Goal: Task Accomplishment & Management: Manage account settings

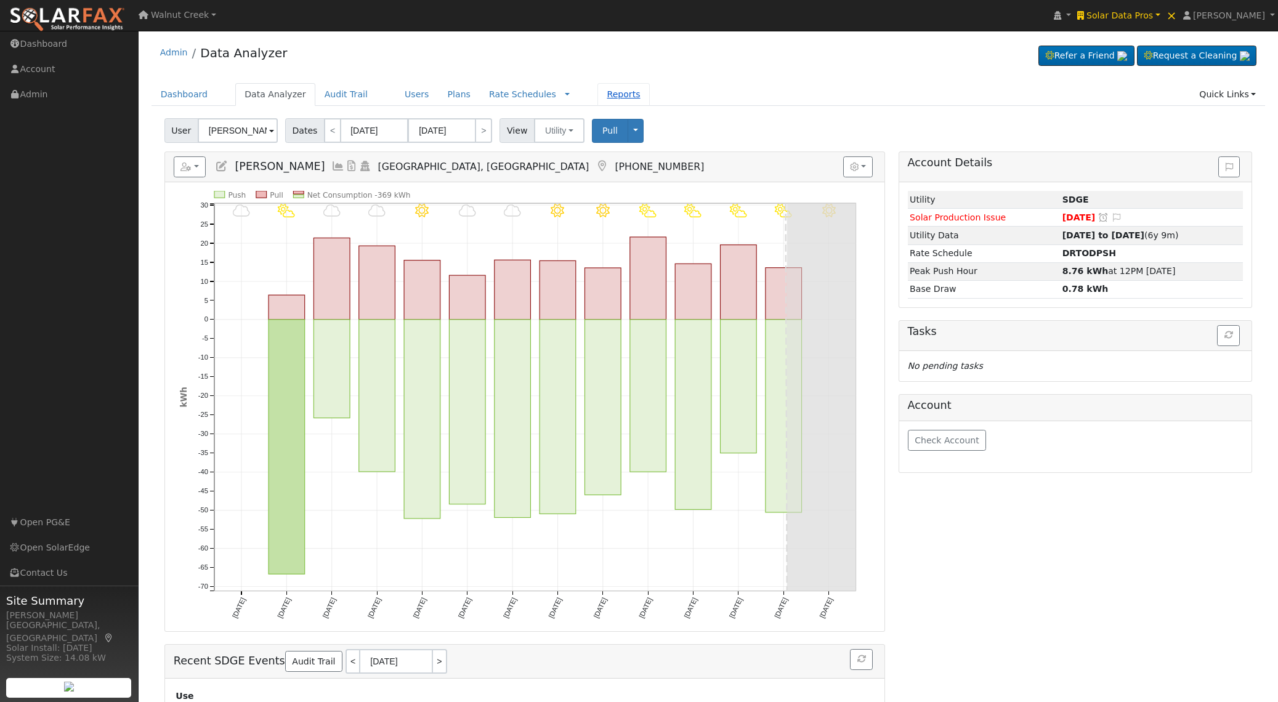
click at [605, 96] on link "Reports" at bounding box center [623, 94] width 52 height 23
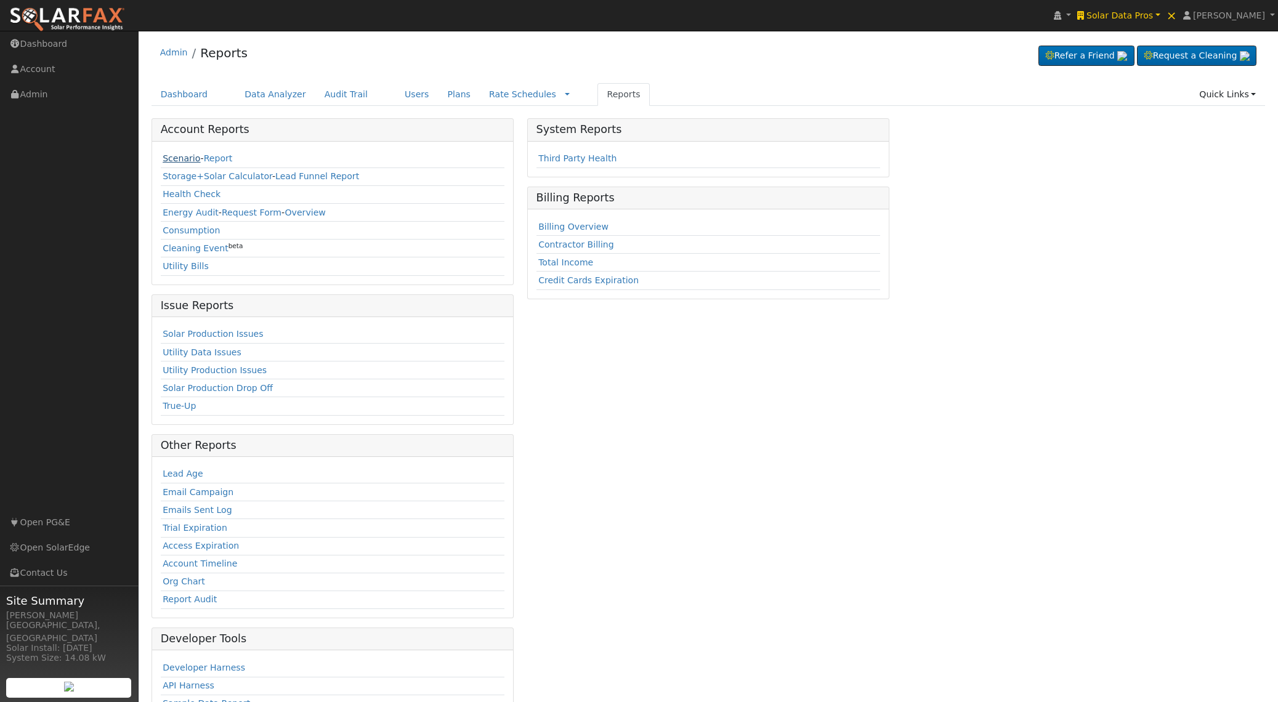
click at [177, 161] on link "Scenario" at bounding box center [182, 158] width 38 height 10
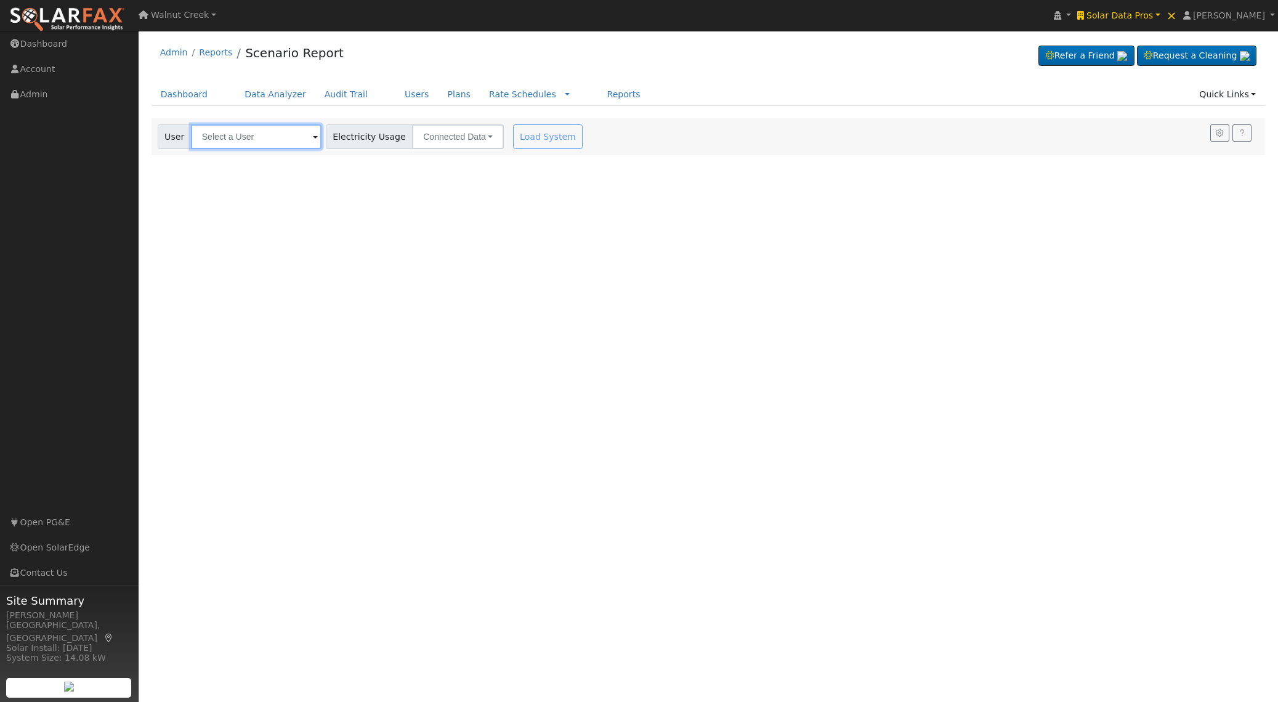
click at [235, 139] on input "text" at bounding box center [256, 136] width 131 height 25
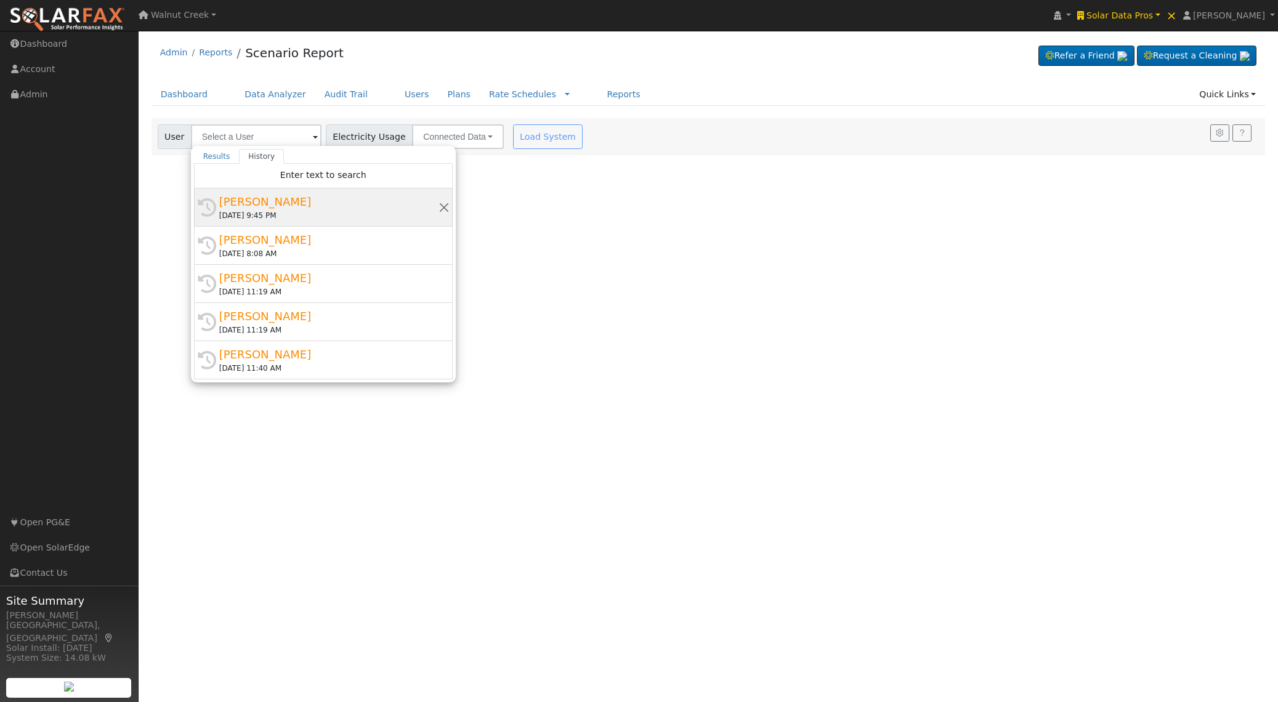
click at [280, 196] on div "[PERSON_NAME]" at bounding box center [328, 201] width 219 height 17
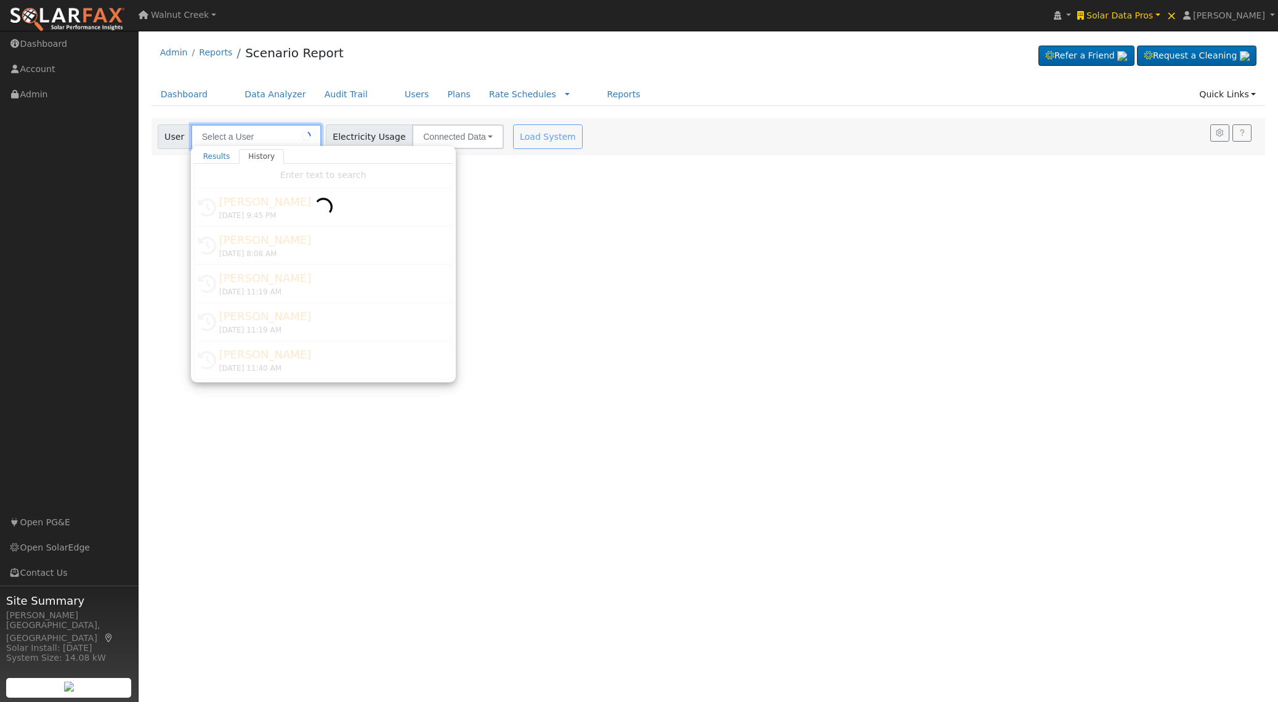
type input "[PERSON_NAME]"
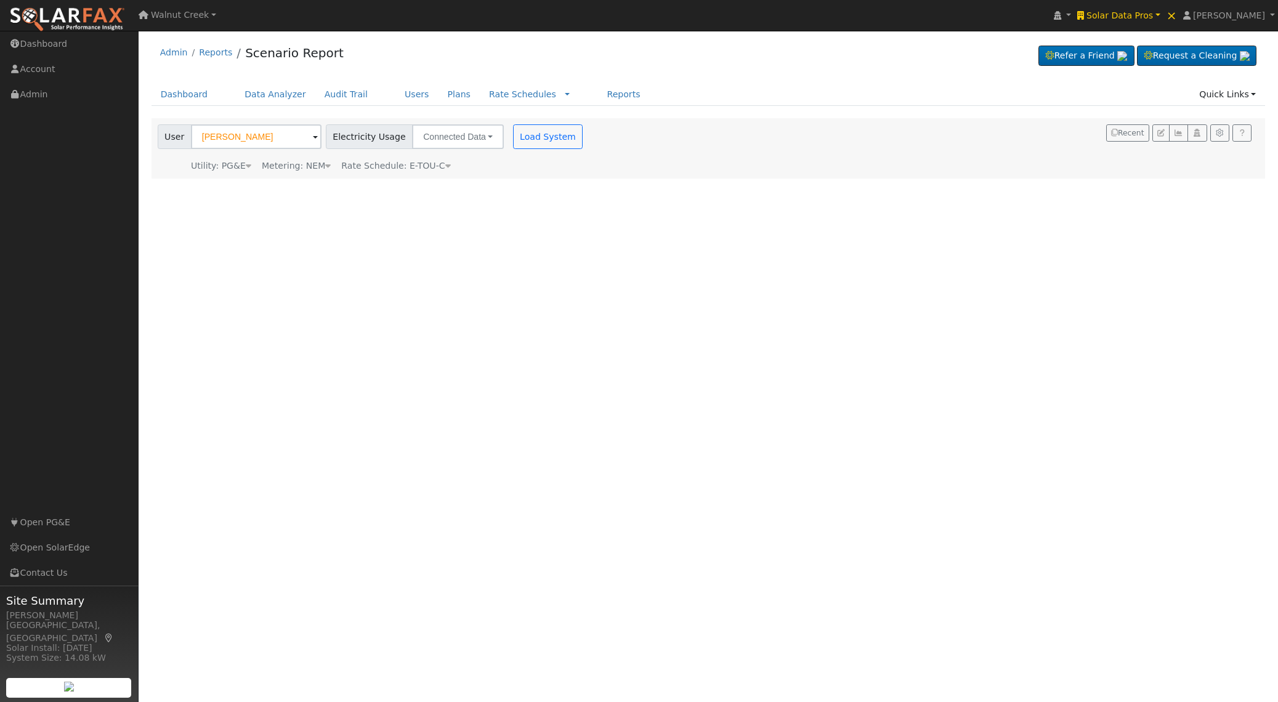
click at [445, 167] on icon at bounding box center [448, 165] width 6 height 9
click at [510, 165] on icon at bounding box center [515, 165] width 11 height 9
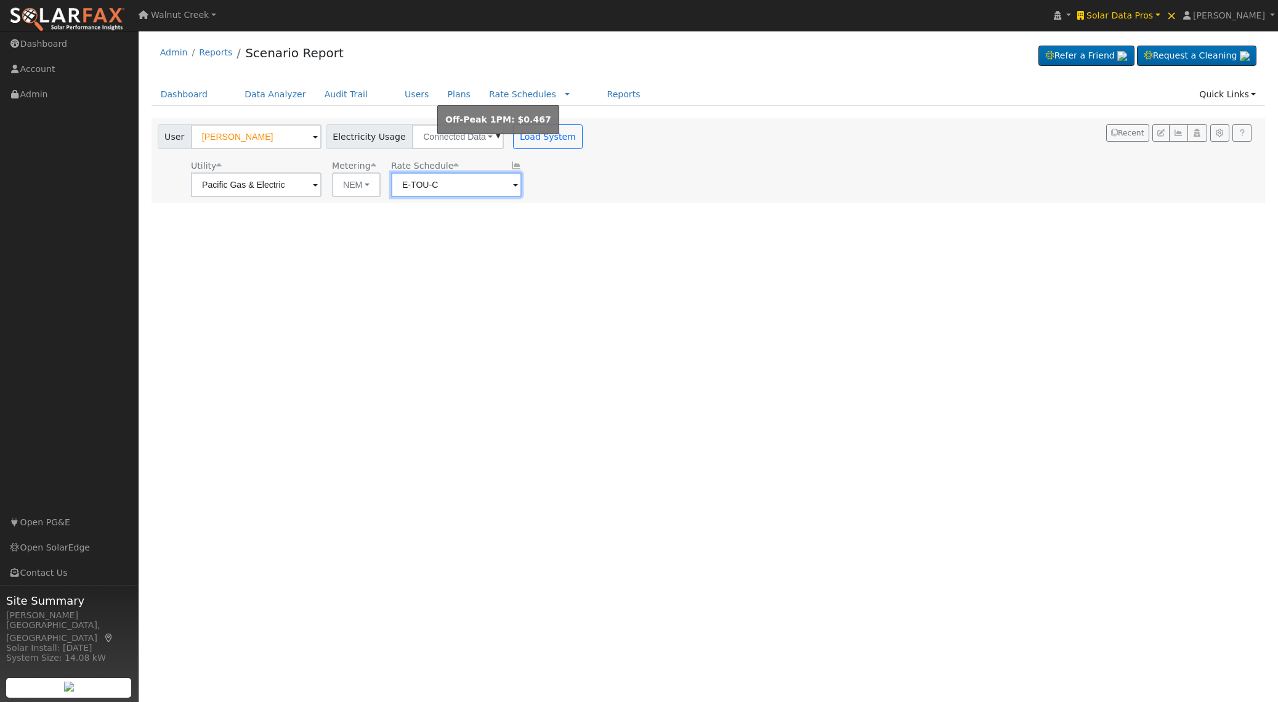
click at [321, 185] on input "E-TOU-C" at bounding box center [256, 184] width 131 height 25
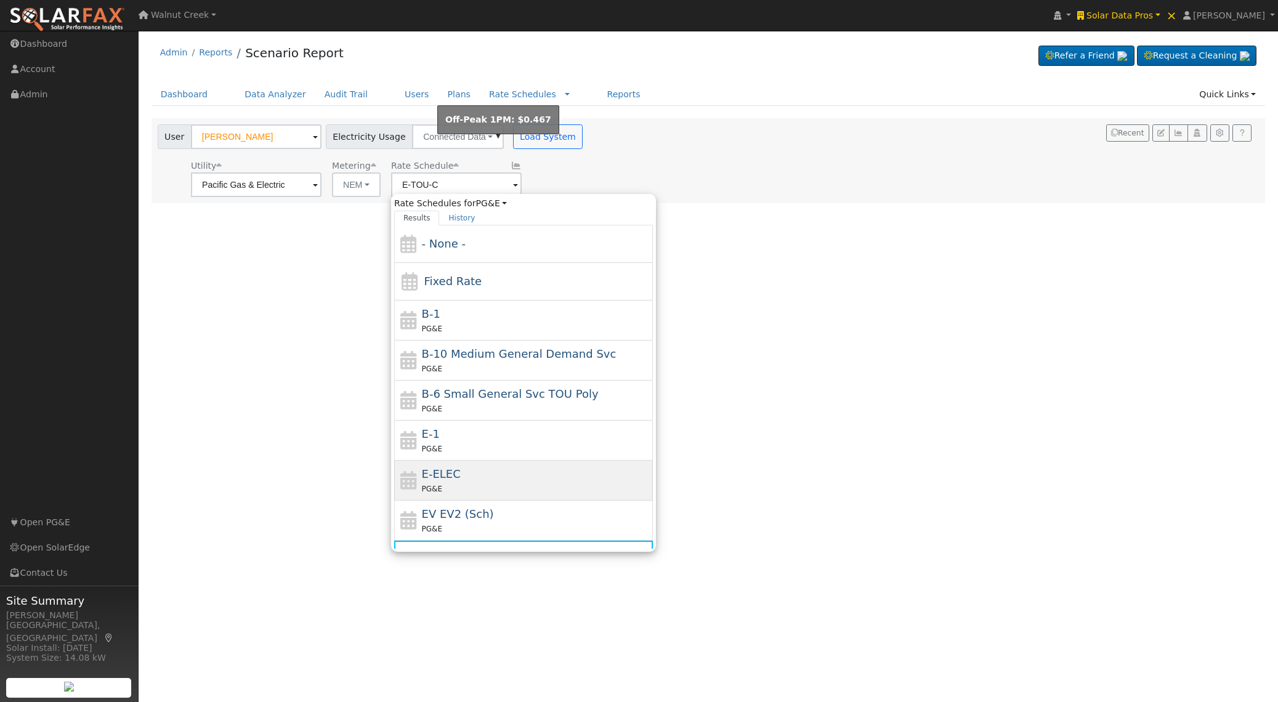
click at [469, 468] on div "E-ELEC PG&E" at bounding box center [536, 480] width 228 height 30
type input "E-ELEC"
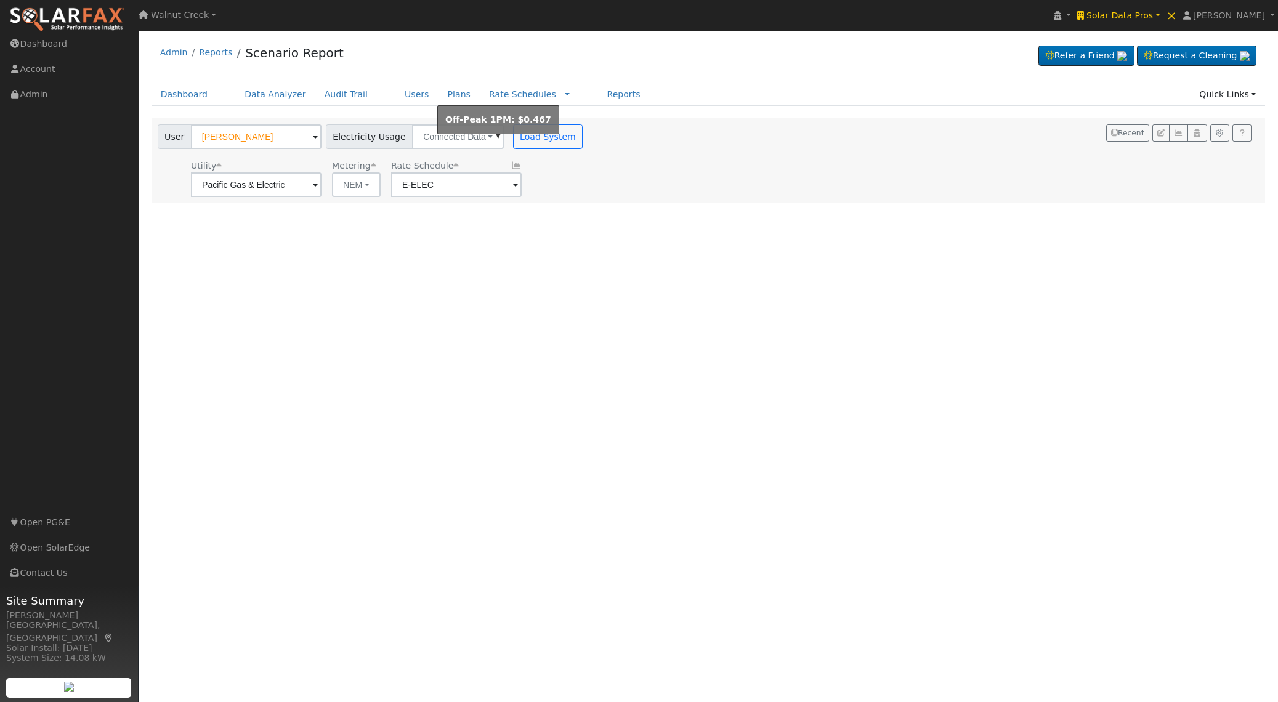
click at [510, 169] on icon at bounding box center [515, 165] width 11 height 9
click at [301, 53] on link "Scenario Report" at bounding box center [294, 53] width 99 height 15
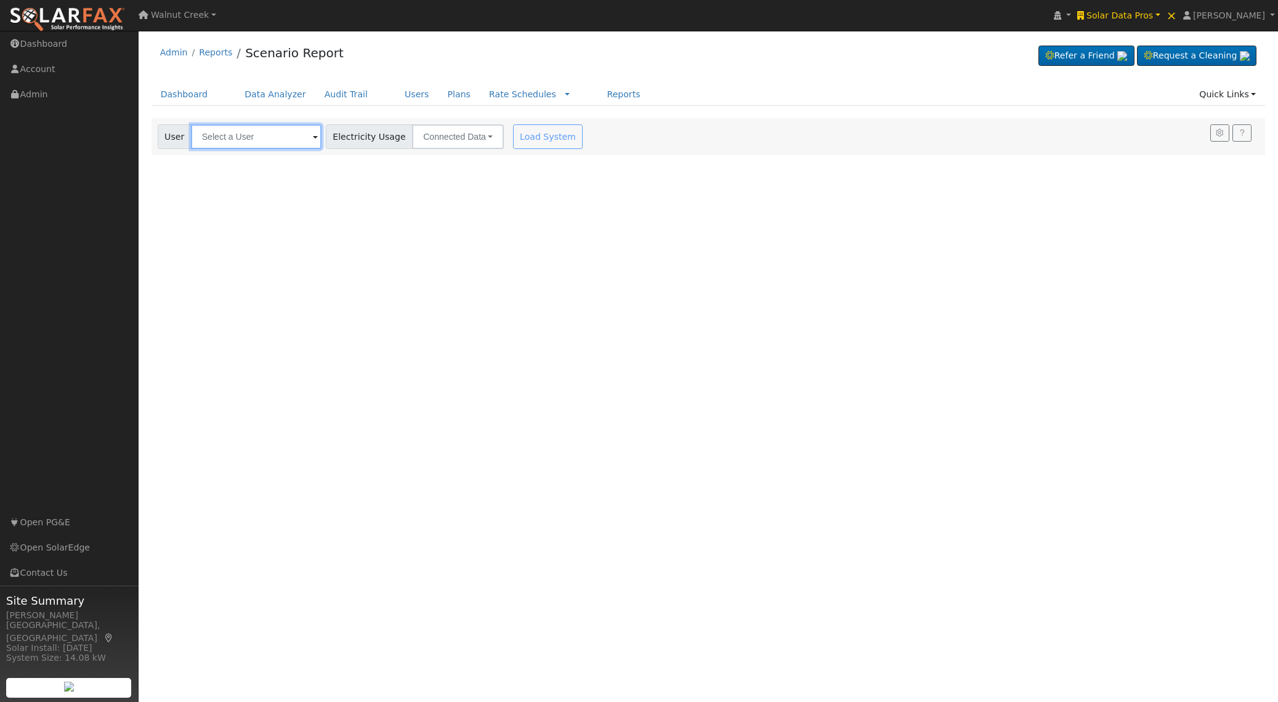
click at [291, 135] on input "text" at bounding box center [256, 136] width 131 height 25
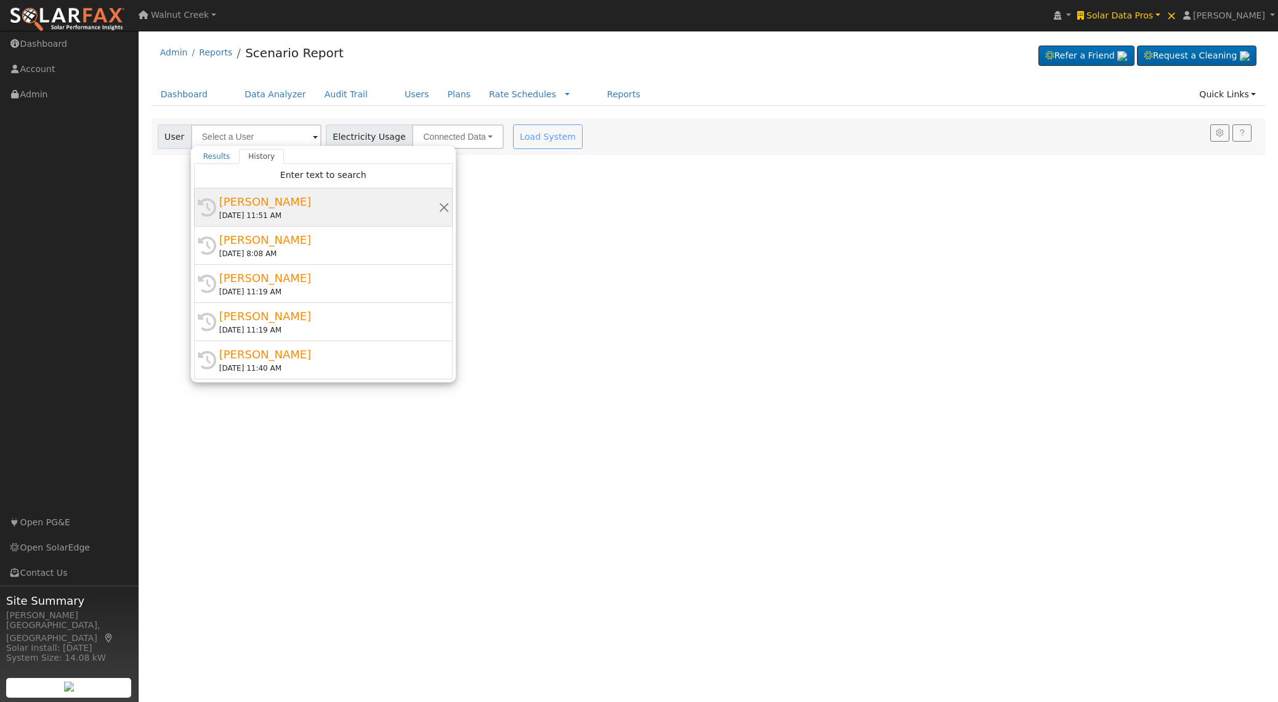
click at [303, 215] on div "08/13/2025 11:51 AM" at bounding box center [328, 215] width 219 height 11
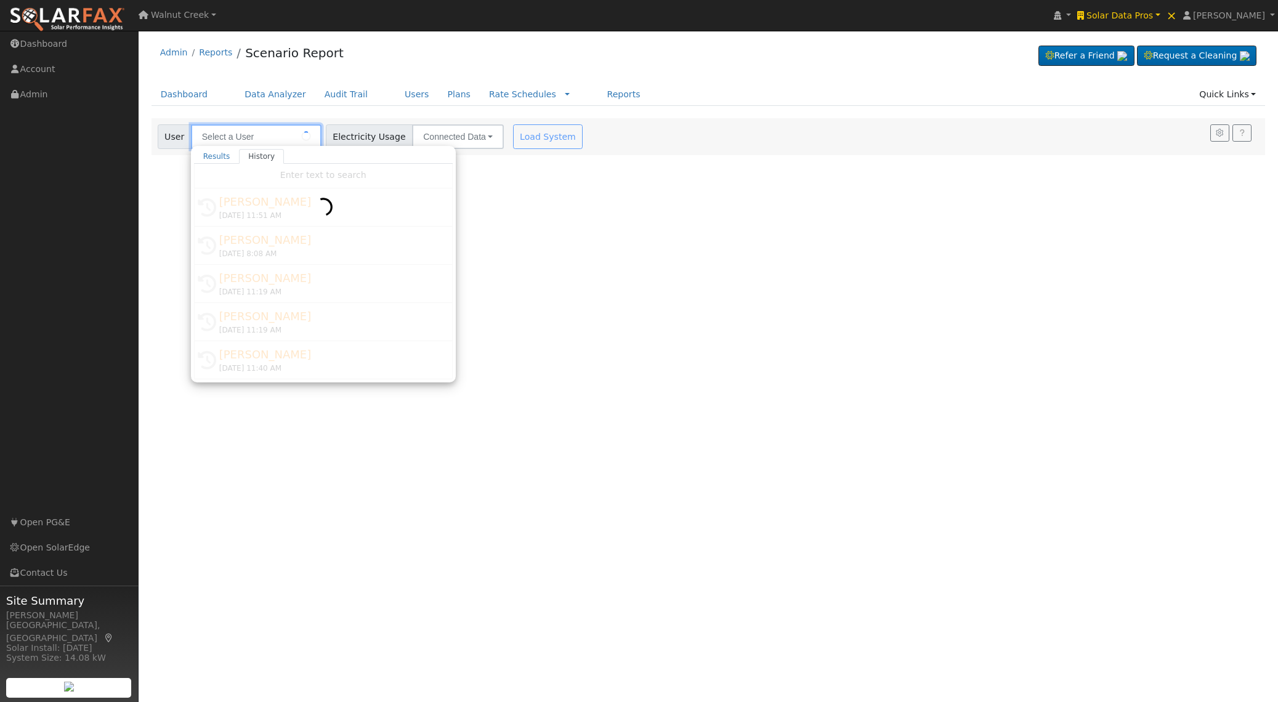
type input "Patrick Flynn"
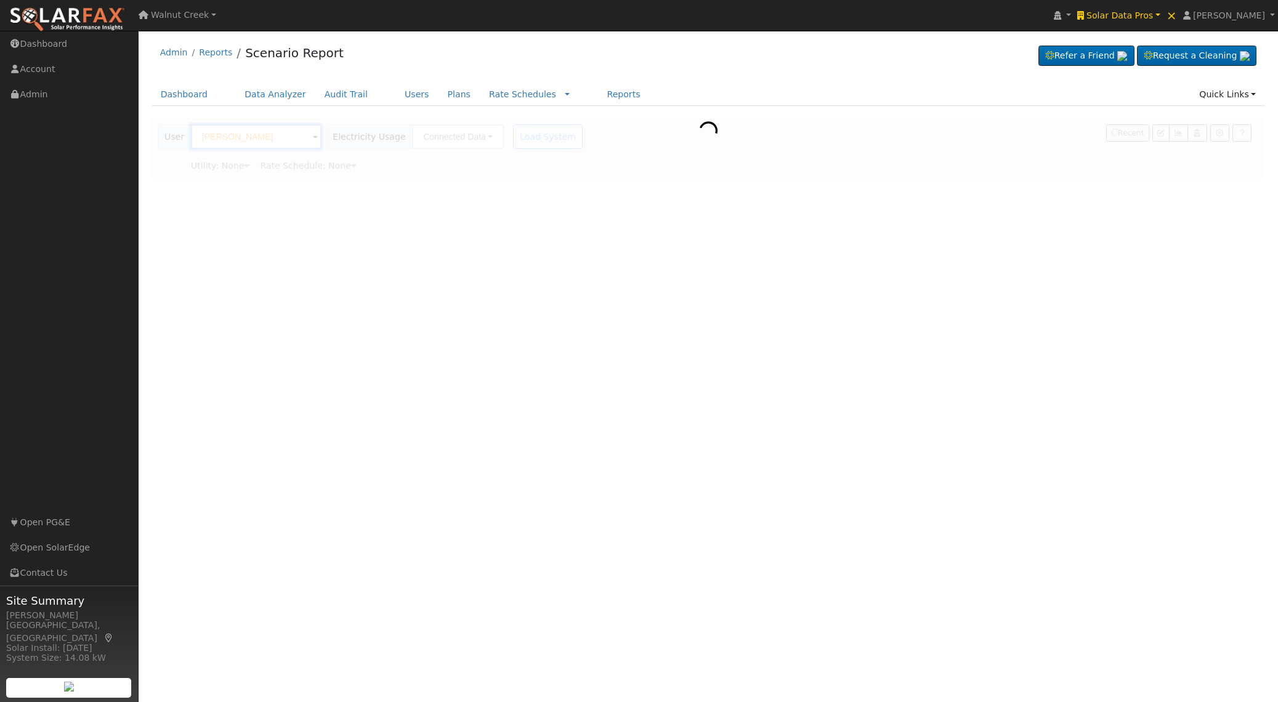
type input "Pacific Gas & Electric"
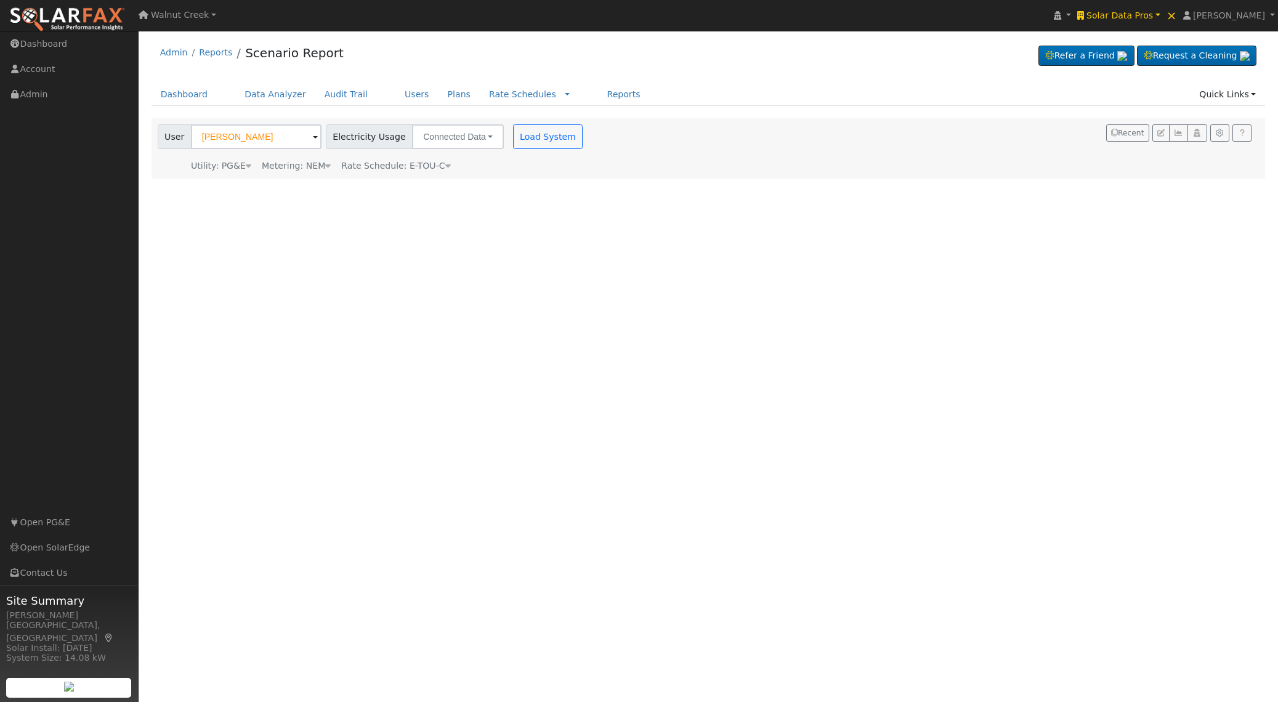
click at [451, 163] on div "Utility: PG&E Pacific Gas & Electric Metering: NEM NEM NEM NBT Rate Schedule: E…" at bounding box center [371, 163] width 433 height 17
drag, startPoint x: 448, startPoint y: 166, endPoint x: 442, endPoint y: 167, distance: 6.3
click at [447, 167] on div "Utility: PG&E Pacific Gas & Electric Metering: NEM NEM NEM NBT Rate Schedule: E…" at bounding box center [371, 163] width 433 height 17
click at [445, 167] on icon at bounding box center [448, 165] width 6 height 9
click at [321, 180] on input "E-TOU-C" at bounding box center [256, 184] width 131 height 25
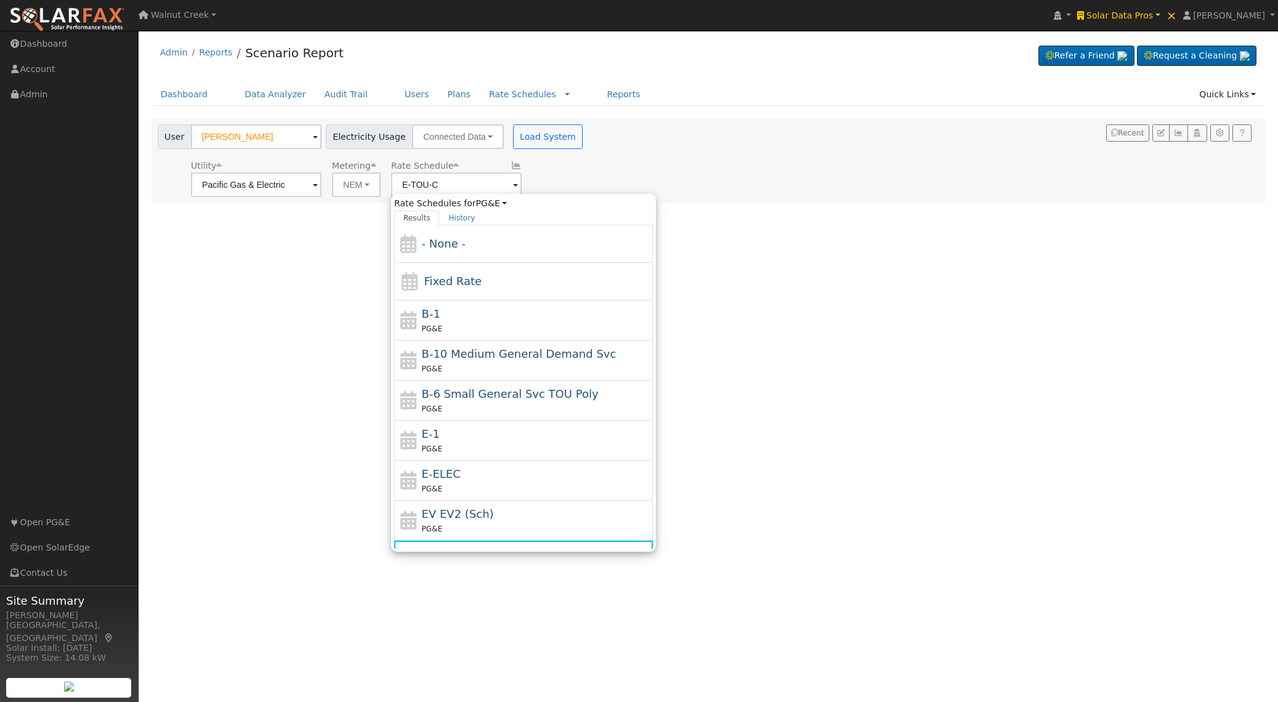
drag, startPoint x: 467, startPoint y: 444, endPoint x: 465, endPoint y: 433, distance: 11.2
click at [467, 444] on div "PG&E" at bounding box center [536, 448] width 228 height 13
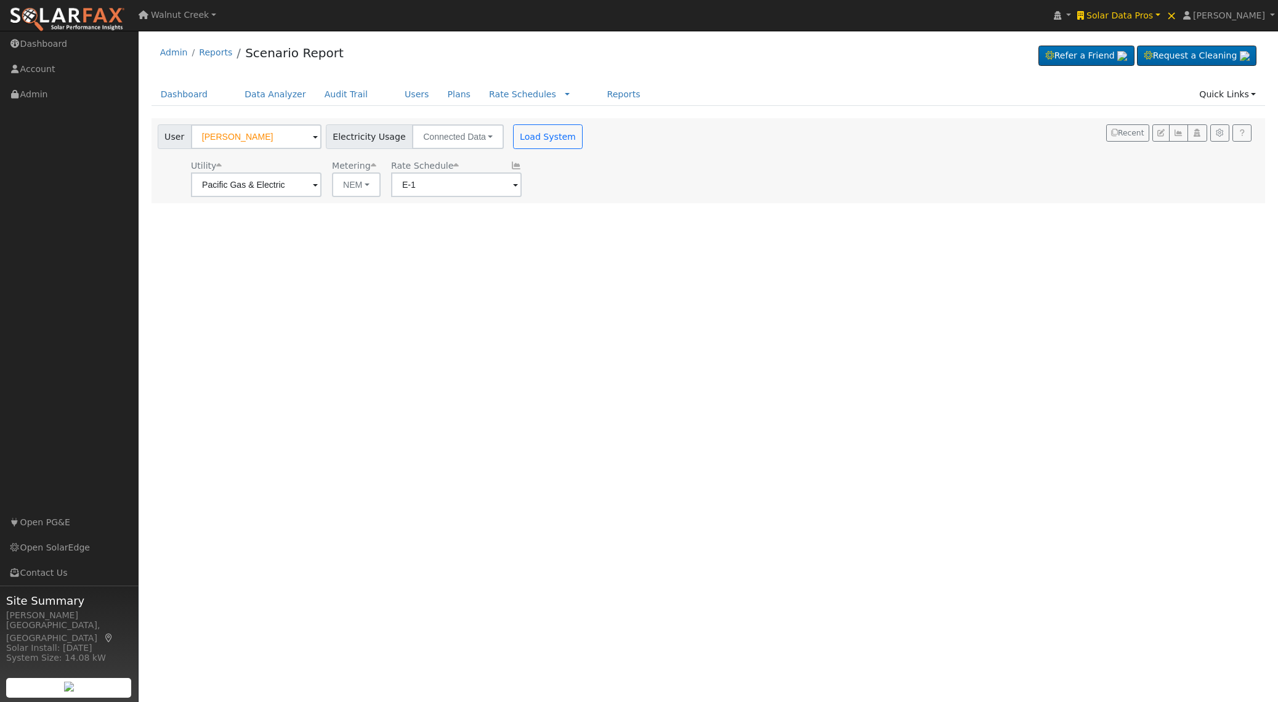
click at [510, 166] on icon at bounding box center [515, 165] width 11 height 9
click at [321, 194] on input "E-1" at bounding box center [256, 184] width 131 height 25
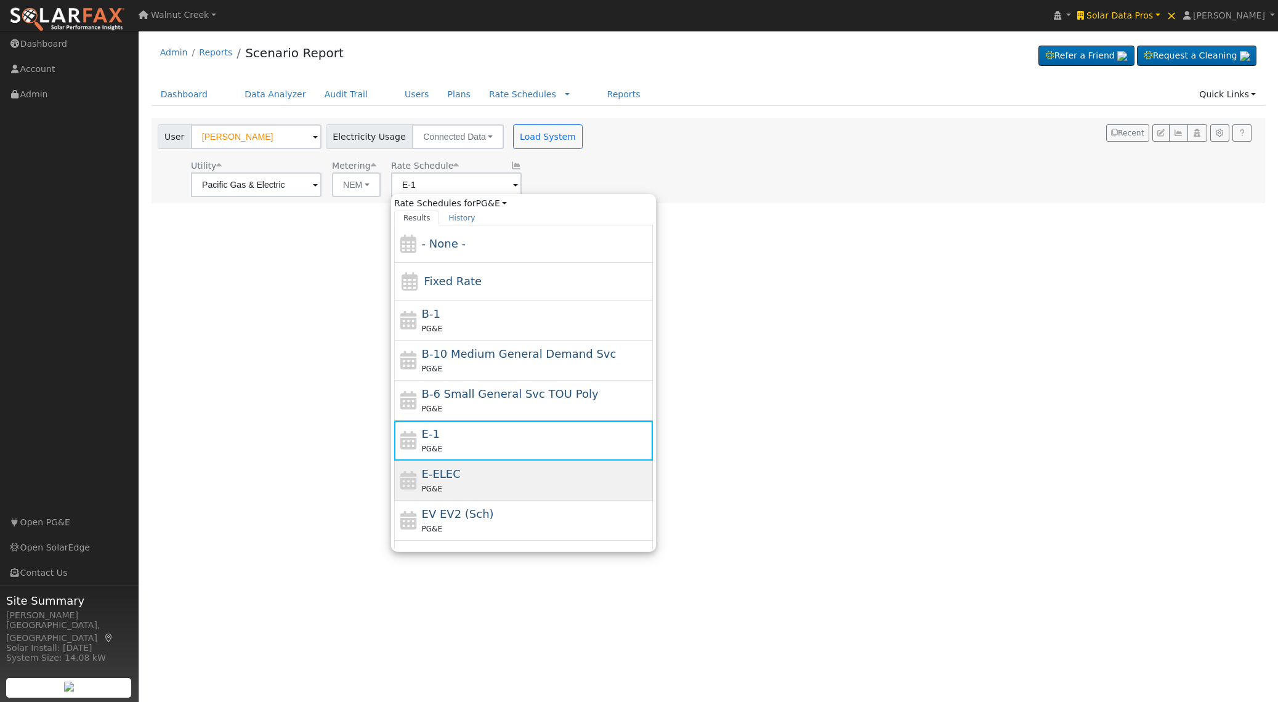
click at [476, 474] on div "E-ELEC PG&E" at bounding box center [536, 480] width 228 height 30
type input "E-ELEC"
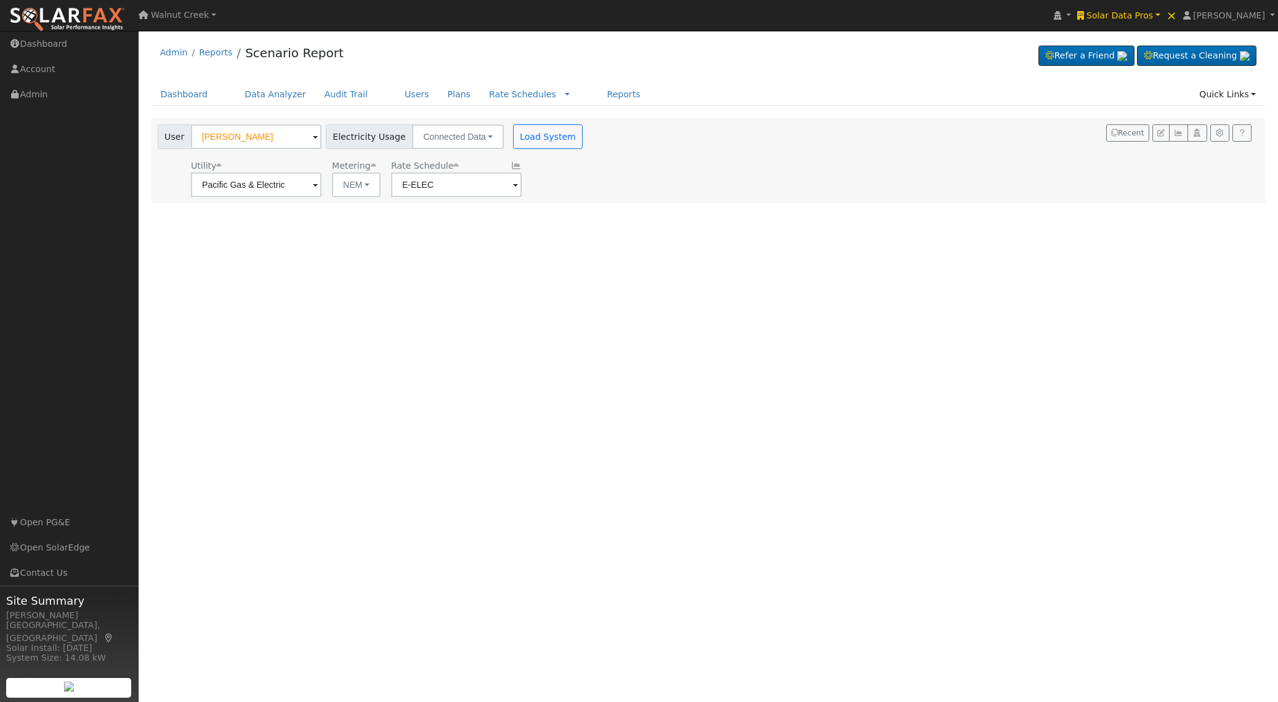
click at [510, 166] on icon at bounding box center [515, 165] width 11 height 9
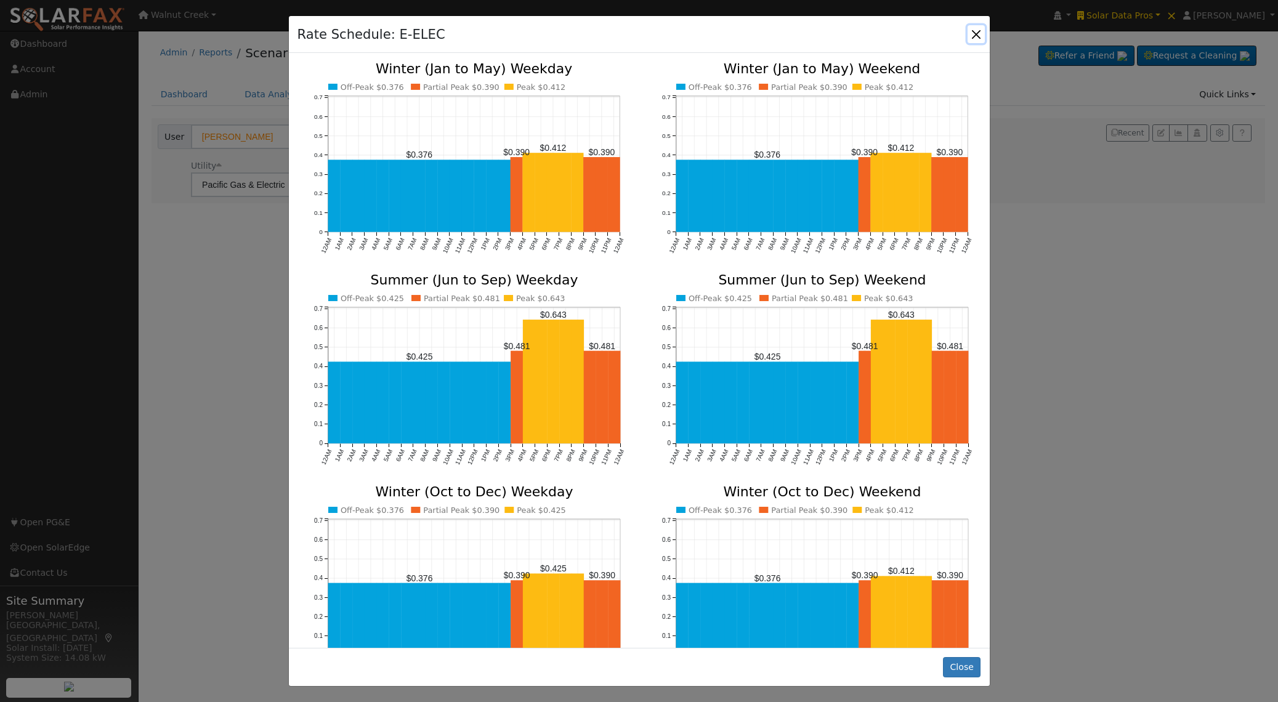
click at [970, 34] on button "button" at bounding box center [975, 33] width 17 height 17
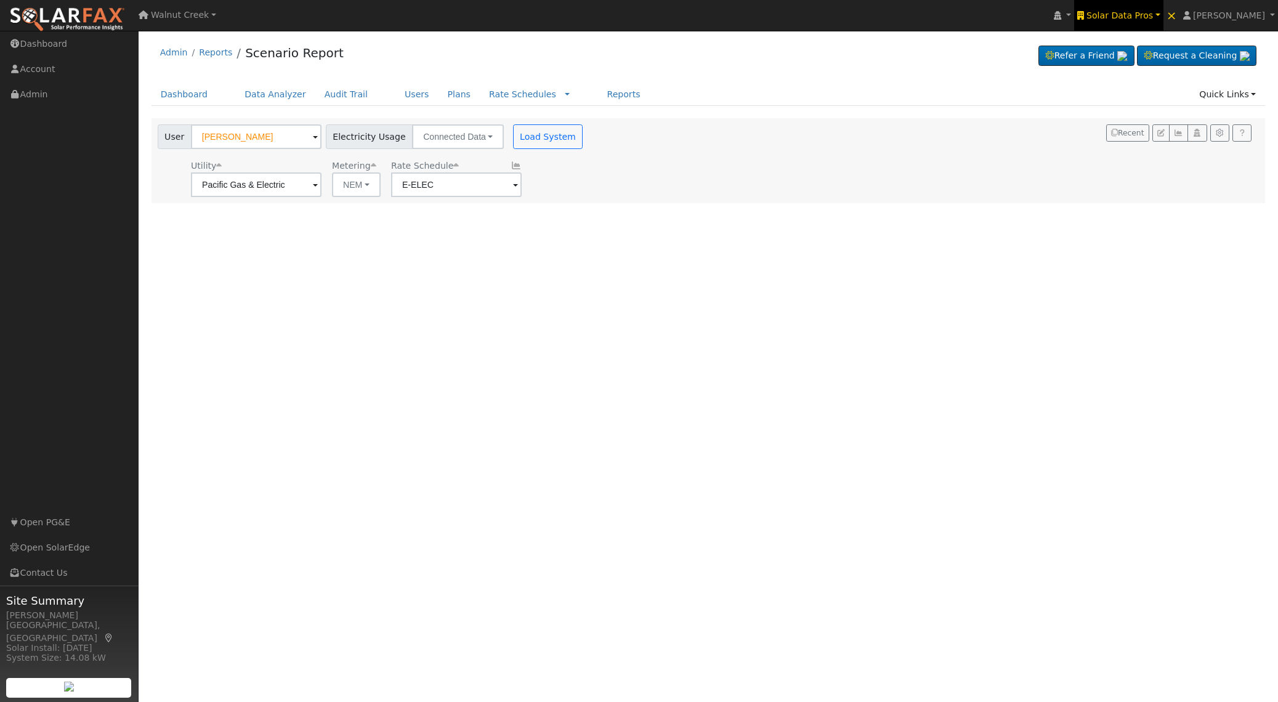
click at [1148, 30] on link "Solar Data Pros" at bounding box center [1118, 15] width 89 height 31
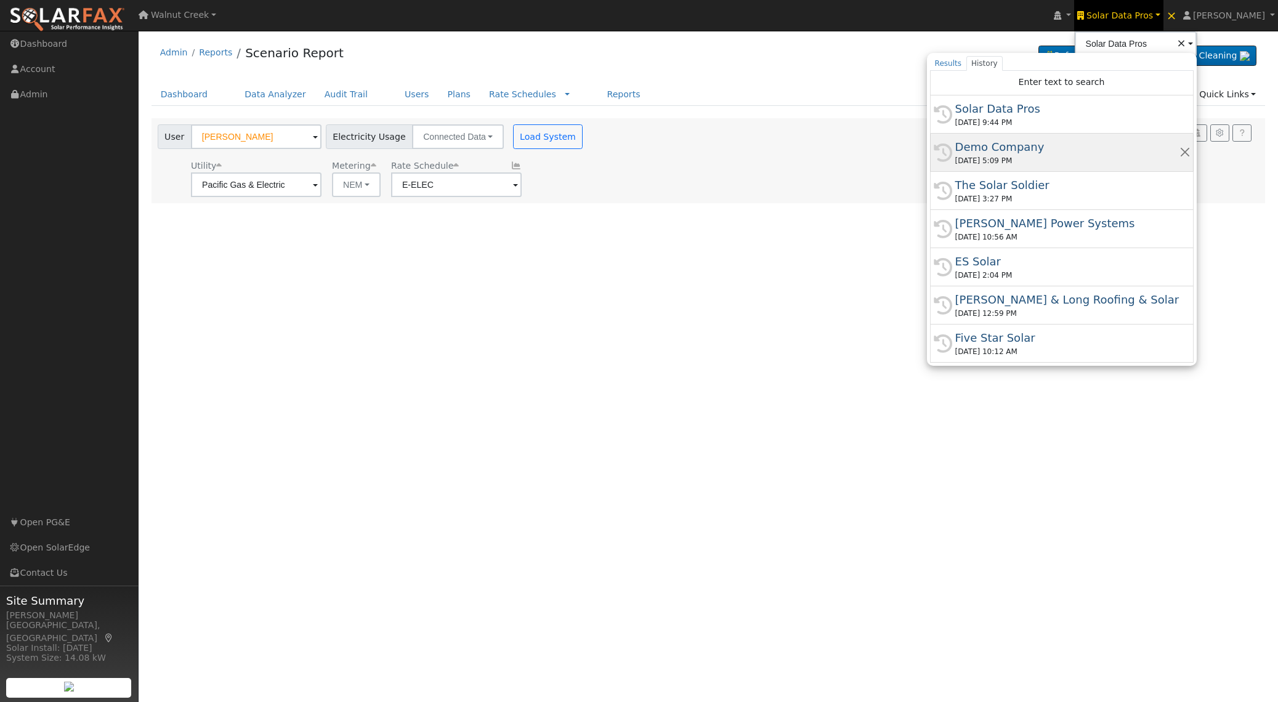
click at [1107, 152] on div "Demo Company" at bounding box center [1067, 147] width 224 height 17
type input "Demo Company"
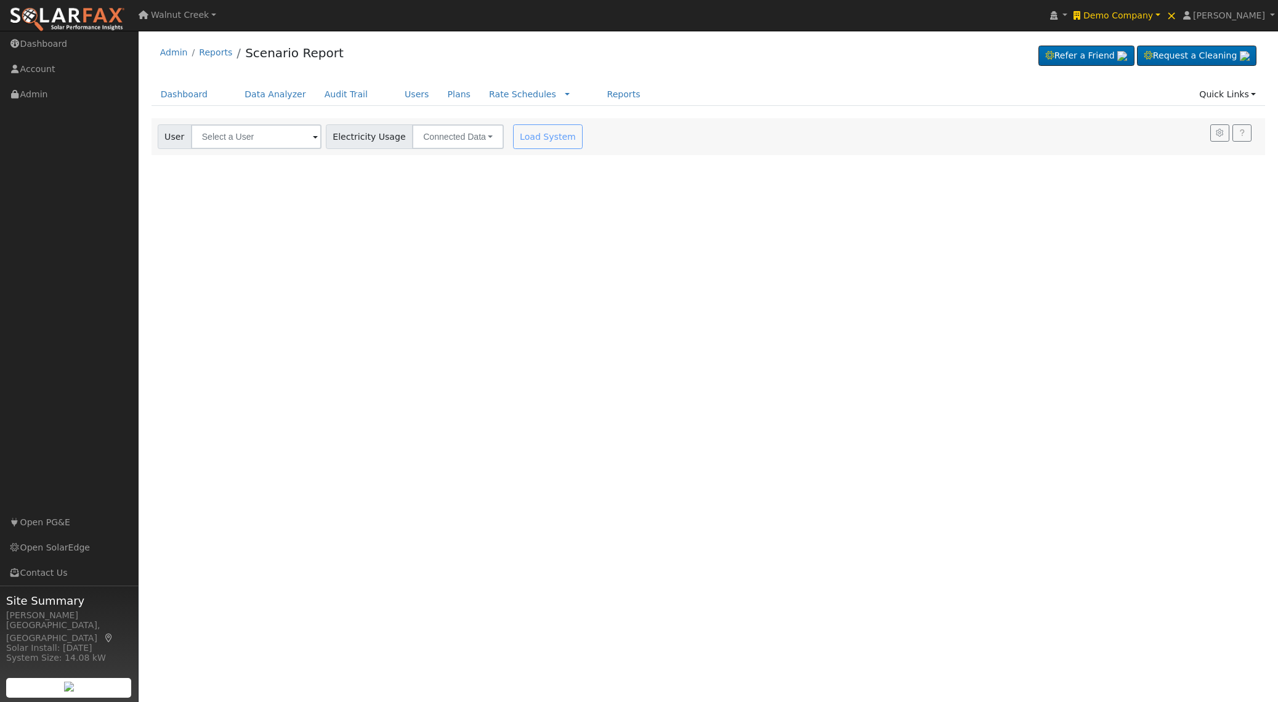
click at [276, 142] on div at bounding box center [708, 136] width 1114 height 37
click at [276, 142] on input "text" at bounding box center [256, 136] width 131 height 25
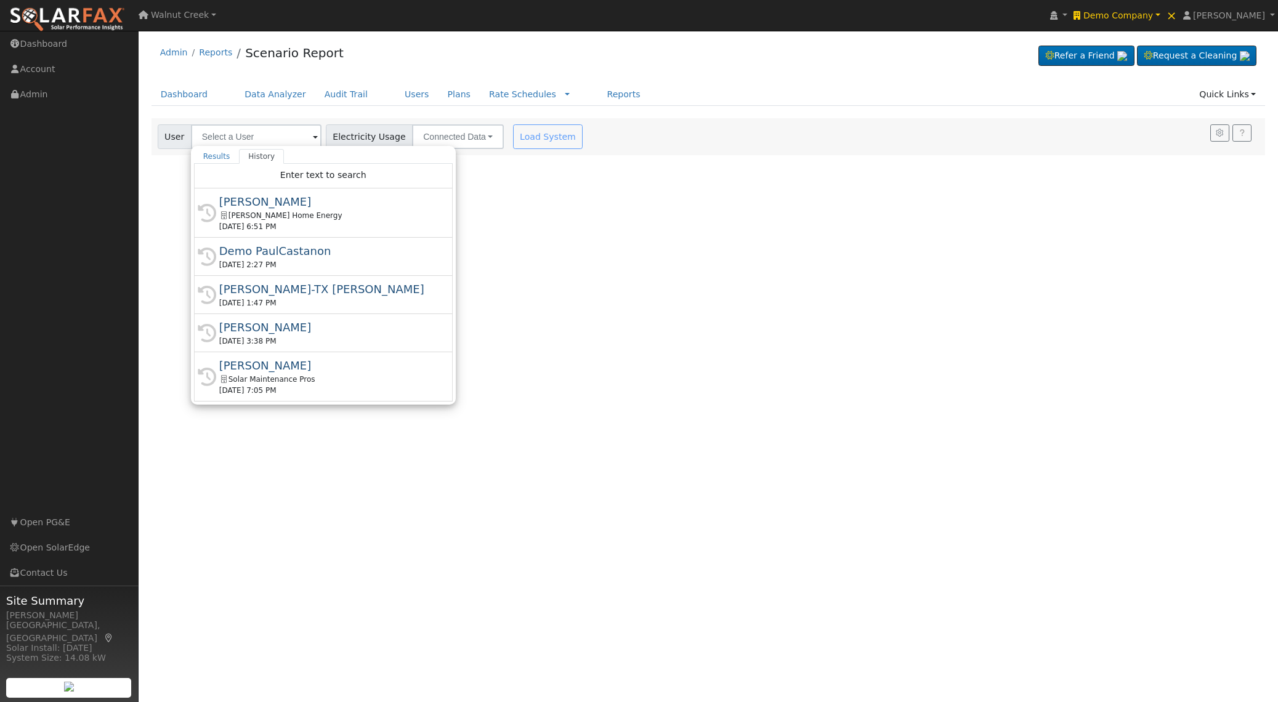
click at [602, 215] on div "User Profile First name Last name Email Email Notifications No Emails No Emails…" at bounding box center [708, 366] width 1139 height 671
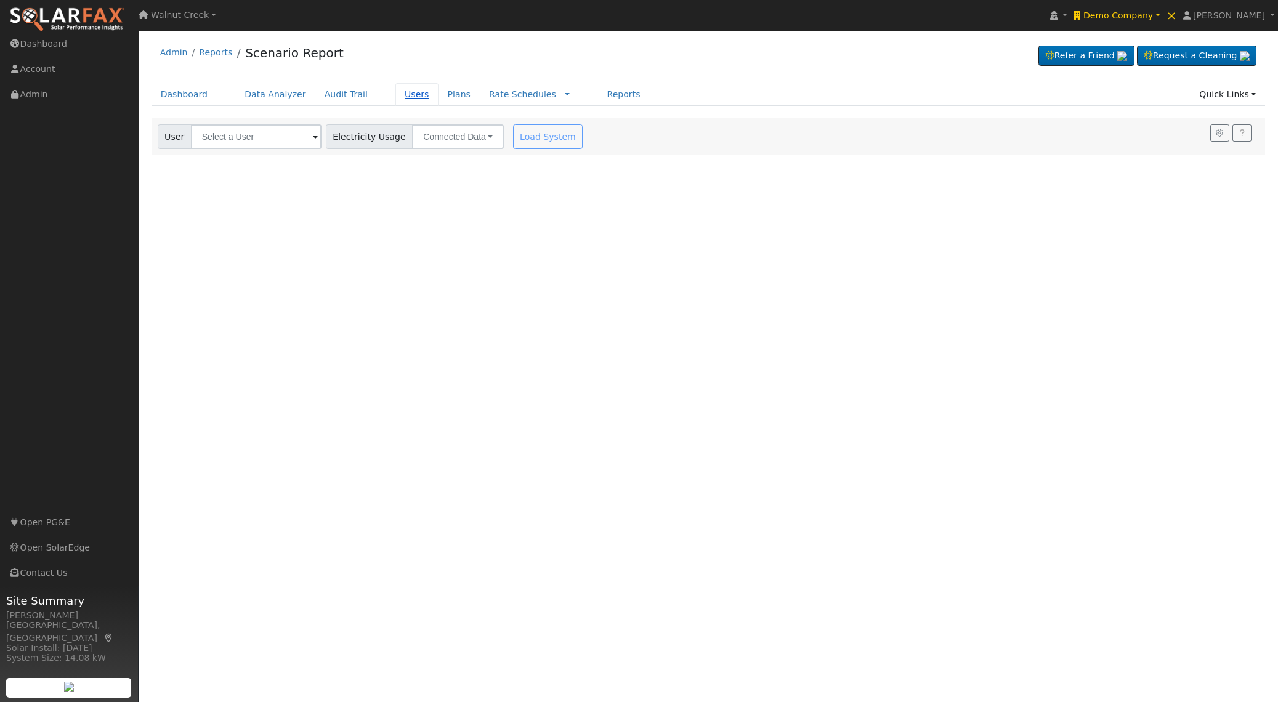
click at [398, 93] on link "Users" at bounding box center [416, 94] width 43 height 23
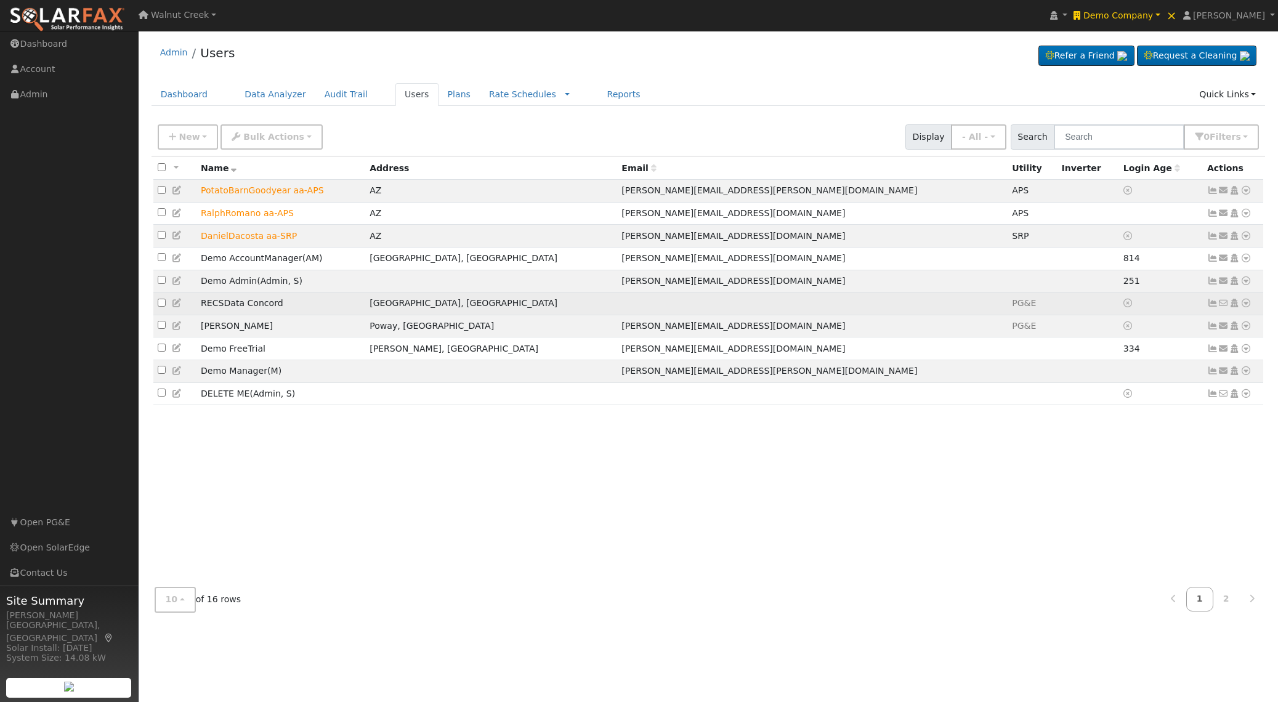
click at [1244, 307] on icon at bounding box center [1245, 303] width 11 height 9
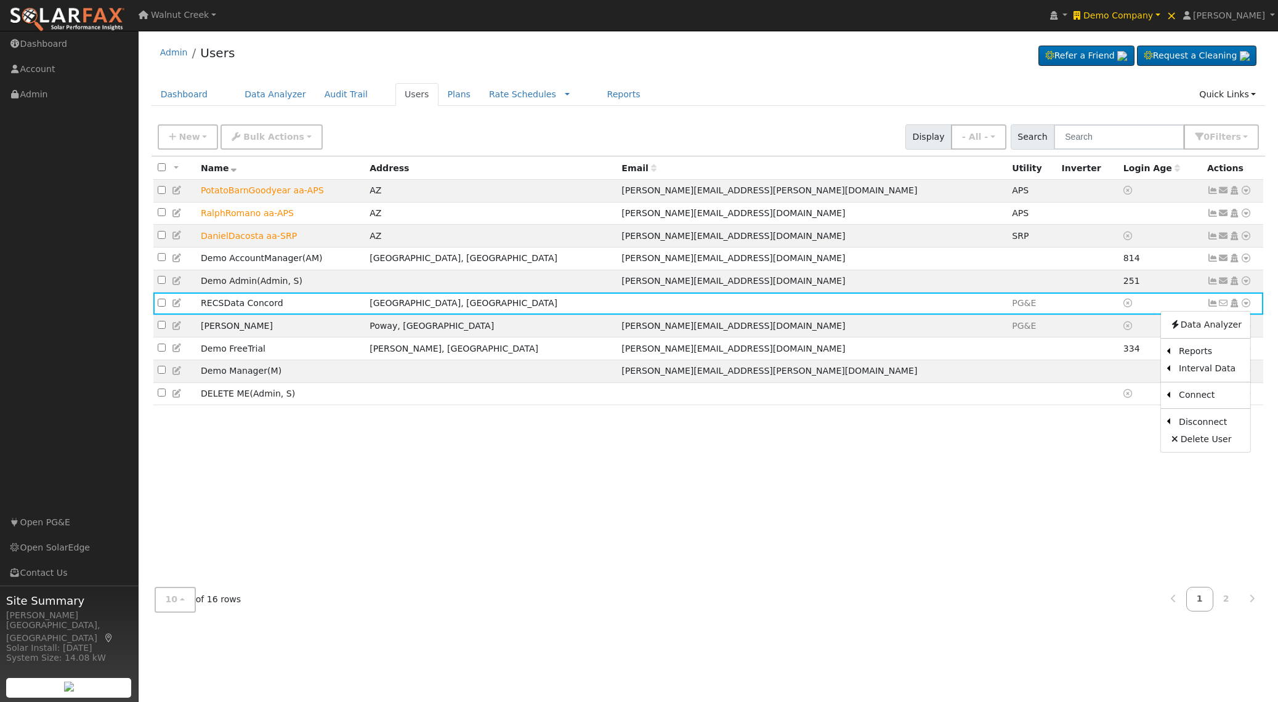
click at [0, 0] on link "Scenario" at bounding box center [0, 0] width 0 height 0
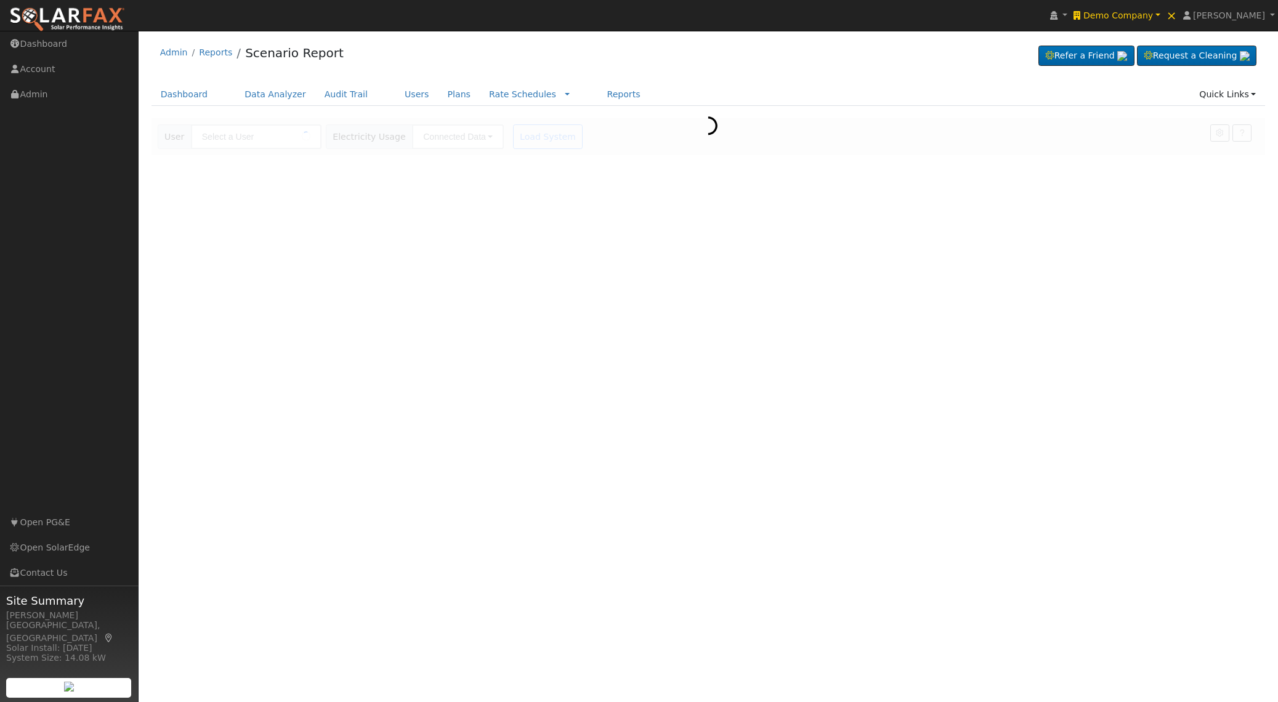
type input "RECSData Concord"
type input "Pacific Gas & Electric"
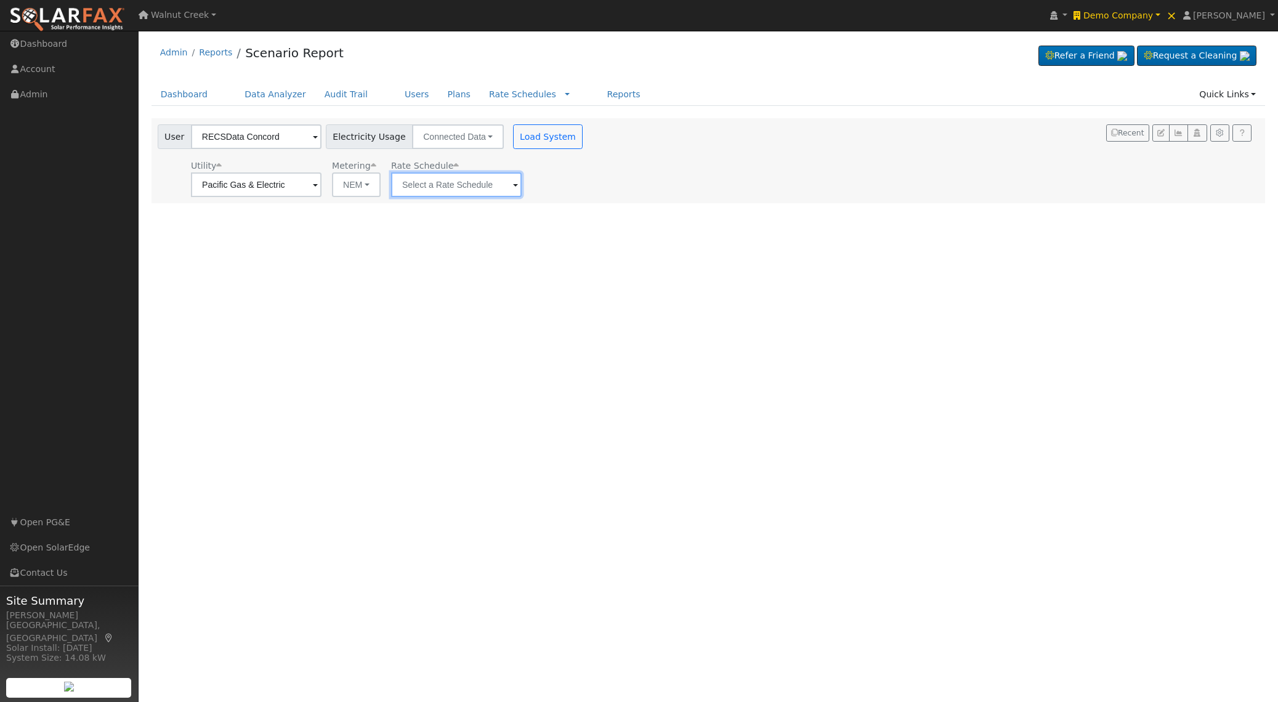
click at [321, 187] on input "text" at bounding box center [256, 184] width 131 height 25
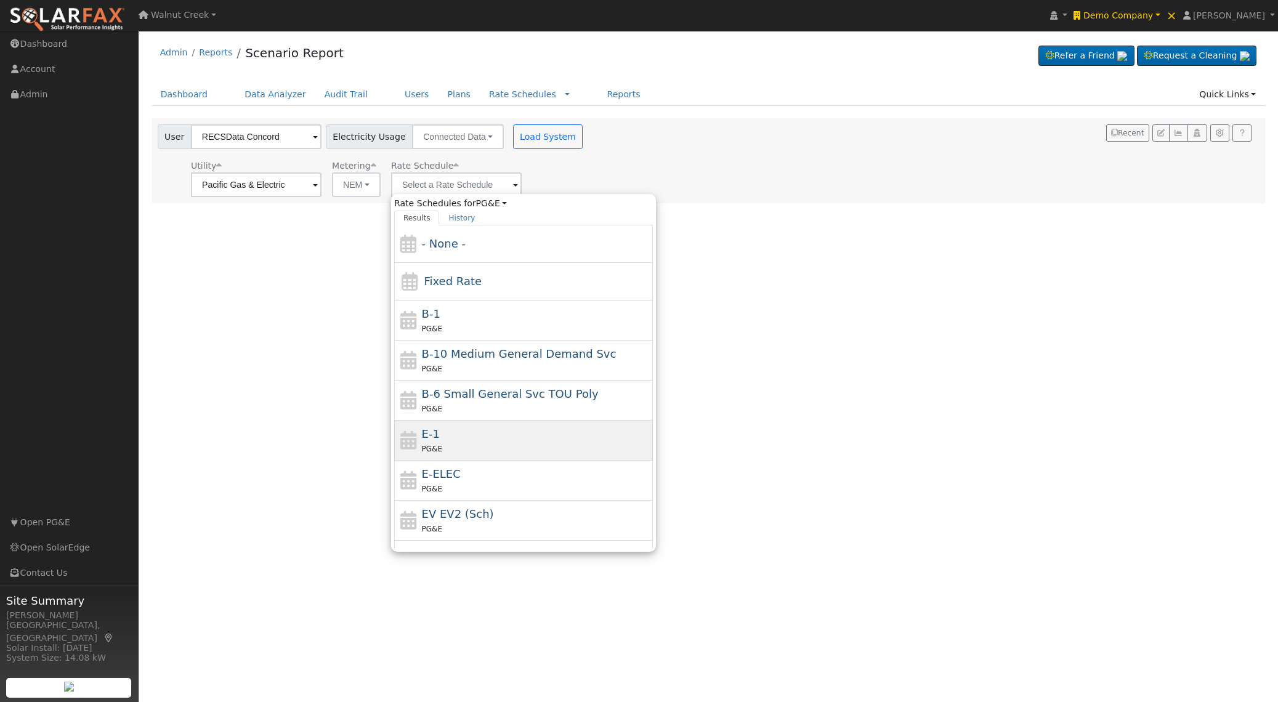
click at [544, 438] on div "E-1 PG&E" at bounding box center [536, 440] width 228 height 30
type input "E-1"
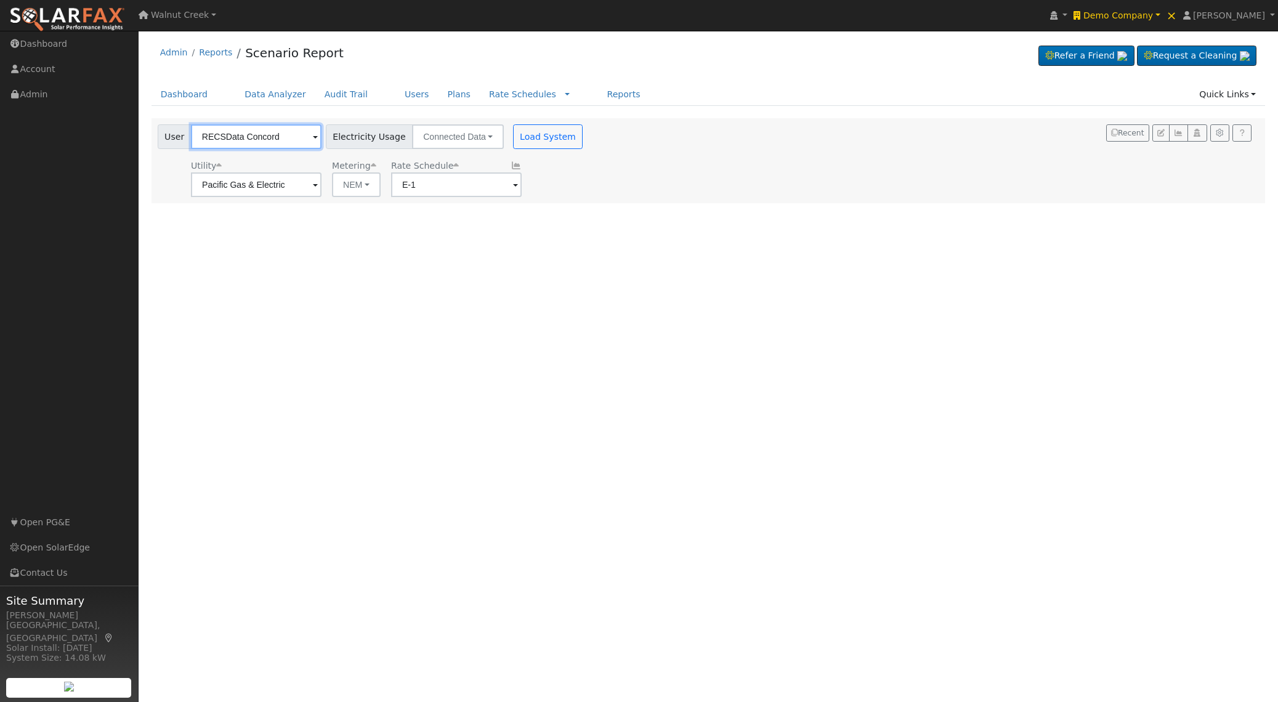
click at [289, 132] on input "RECSData Concord" at bounding box center [256, 136] width 131 height 25
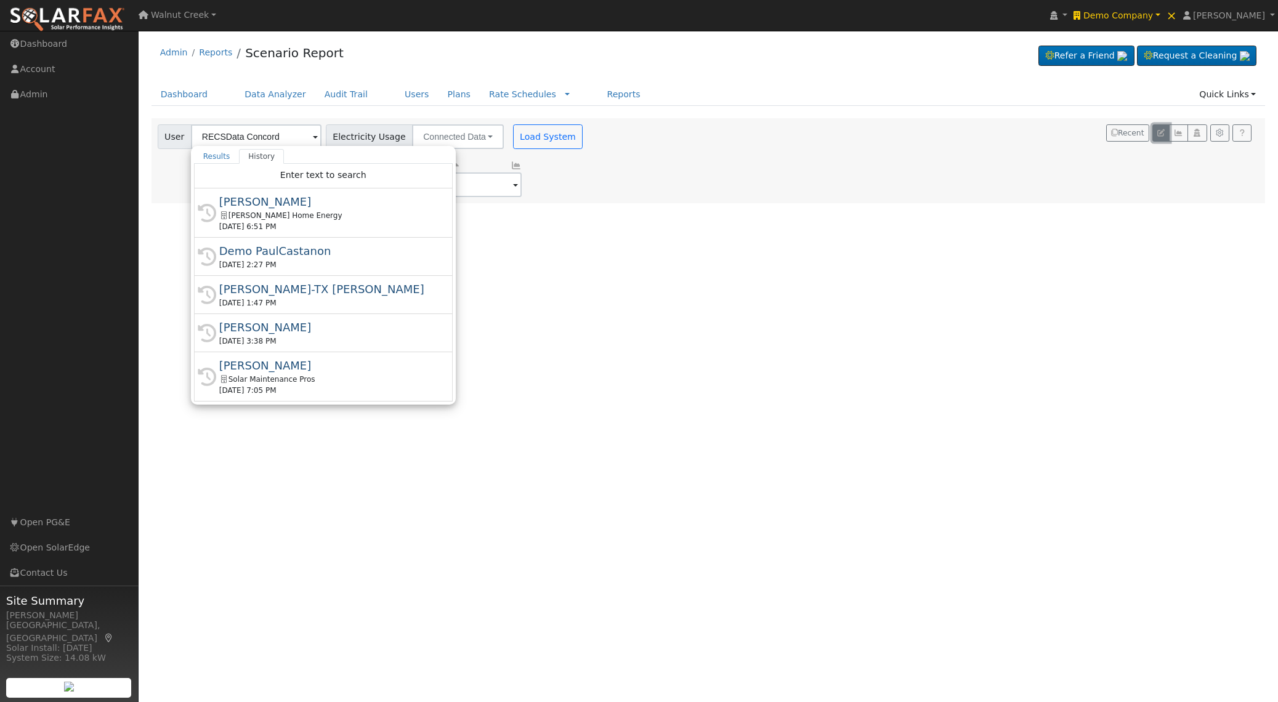
click at [1164, 136] on button "button" at bounding box center [1160, 132] width 17 height 17
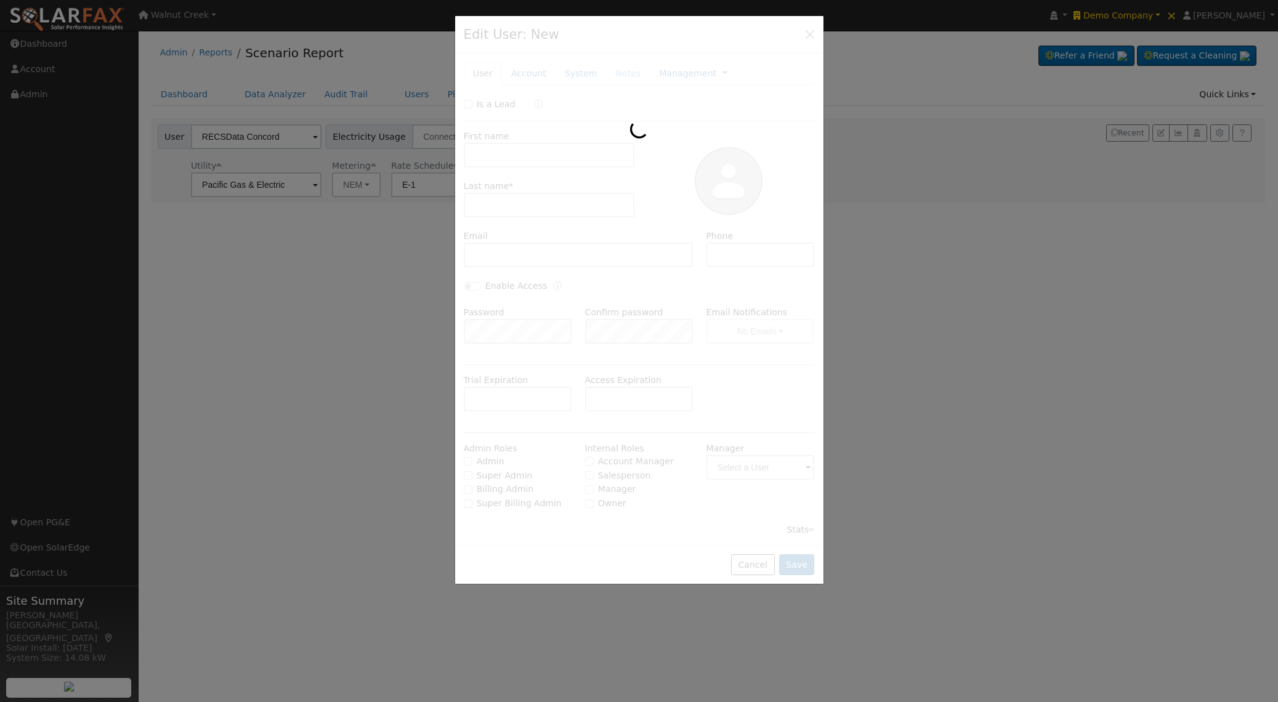
type input "RECSData"
type input "Concord"
type input "Default Account"
type input "1611 Solano Way"
type input "Concord"
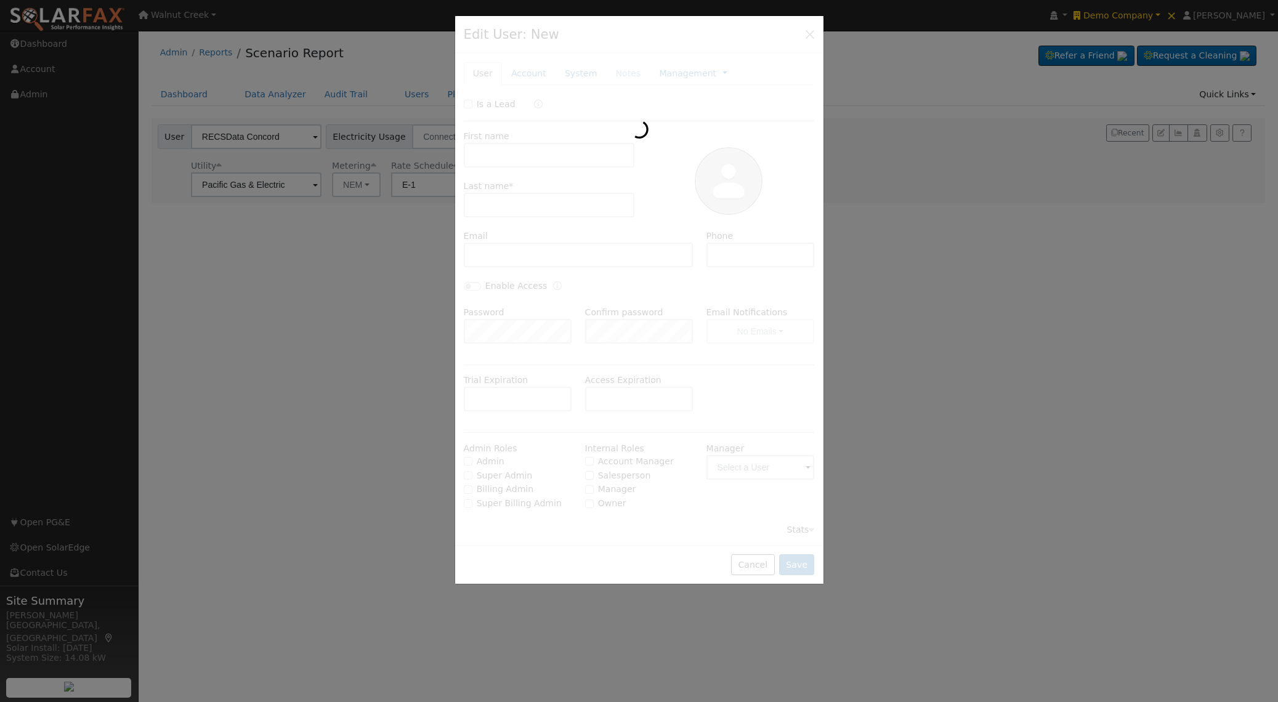
type input "CA"
type input "94520"
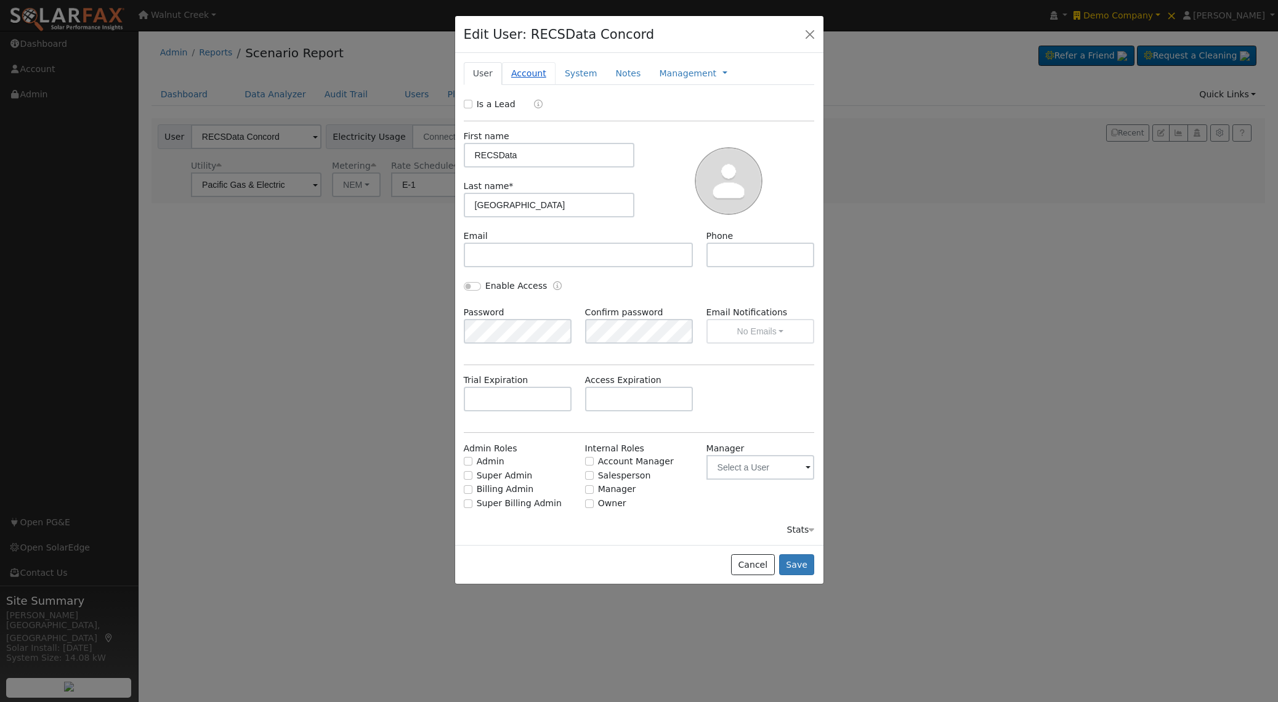
click at [527, 75] on link "Account" at bounding box center [529, 73] width 54 height 23
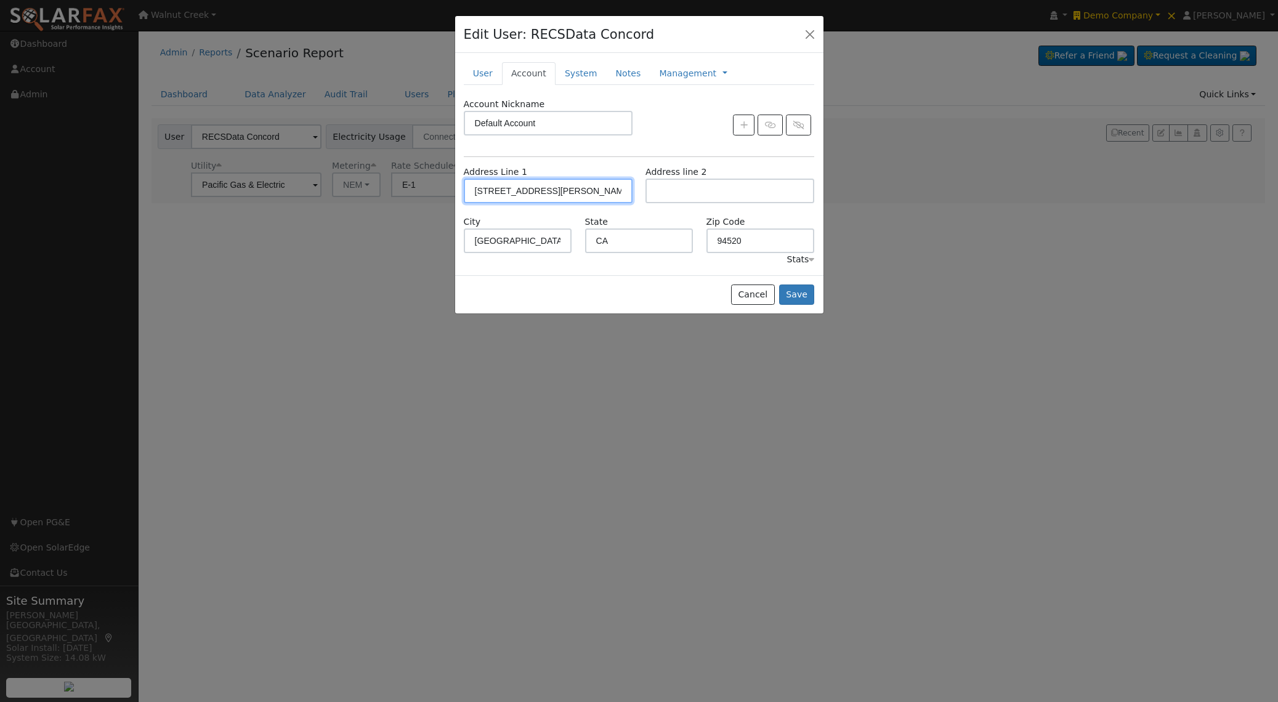
click at [565, 194] on input "1611 Solano Way" at bounding box center [548, 191] width 169 height 25
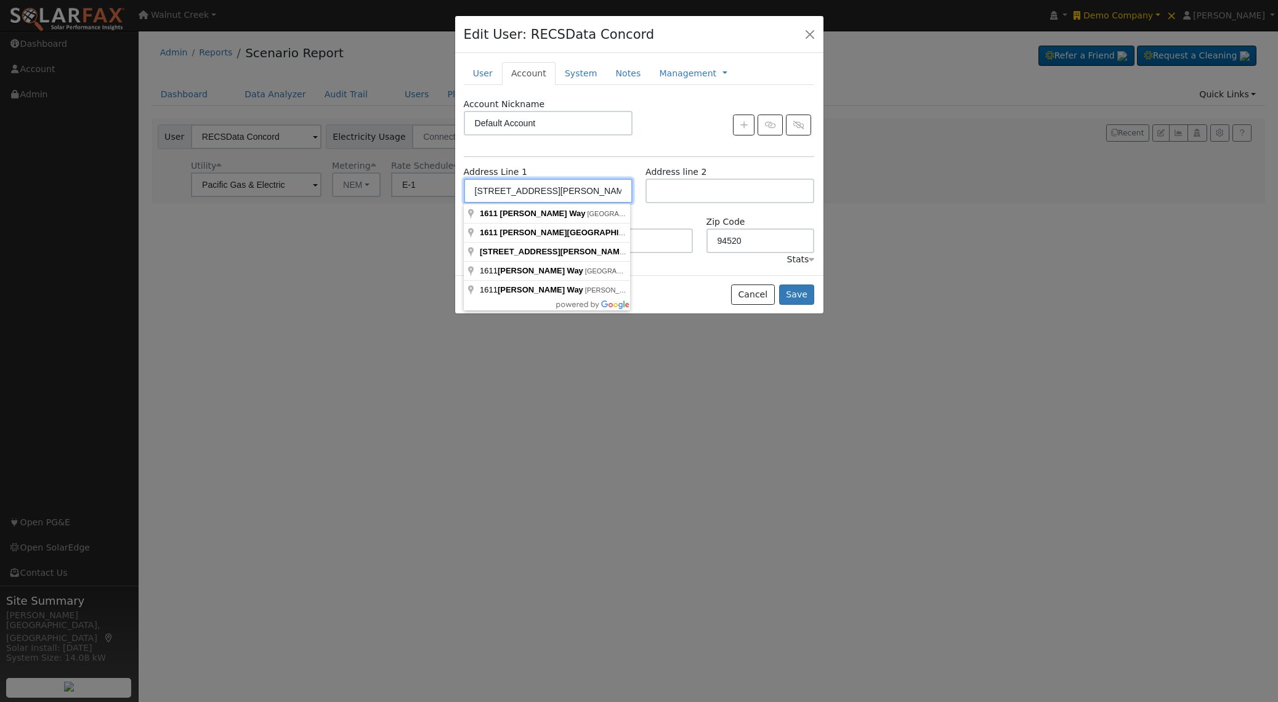
drag, startPoint x: 573, startPoint y: 186, endPoint x: 360, endPoint y: 175, distance: 212.7
click at [366, 182] on div "Edit User: RECSData Concord Default Account Default Account 1611 Solano Way, Co…" at bounding box center [639, 351] width 1278 height 702
click at [720, 235] on input "94520" at bounding box center [760, 240] width 108 height 25
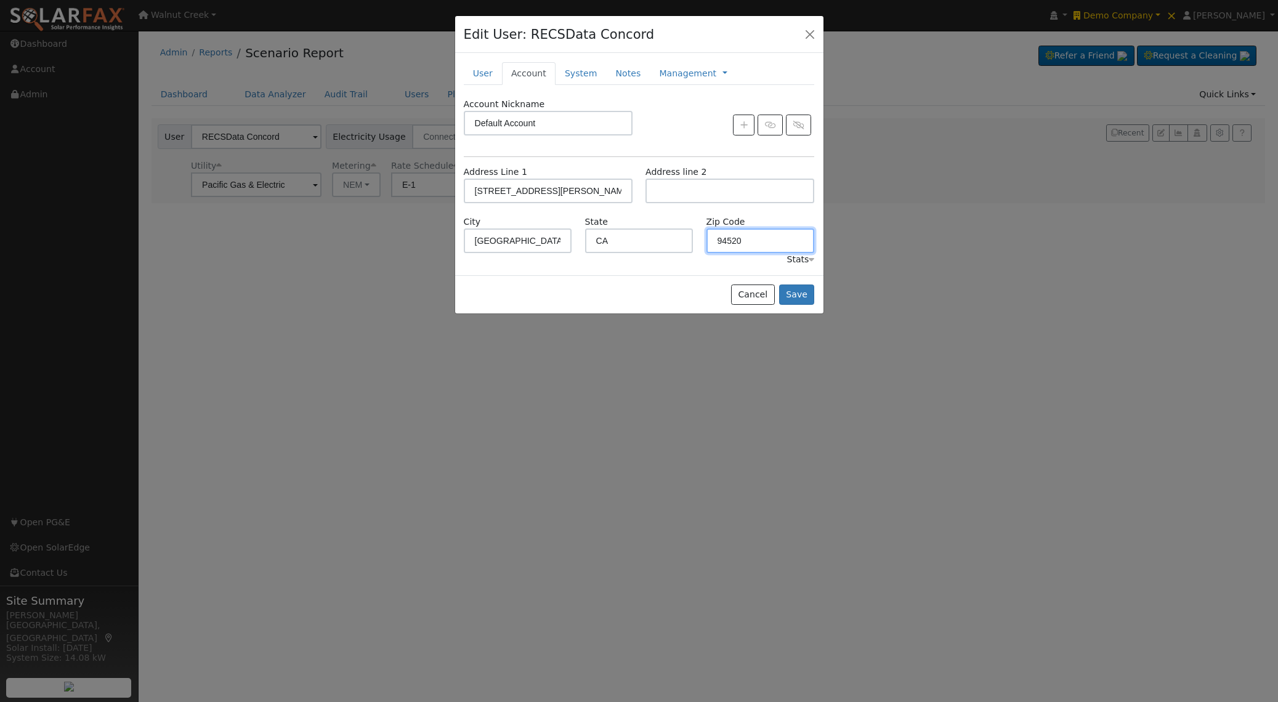
click at [720, 235] on input "94520" at bounding box center [760, 240] width 108 height 25
